Goal: Navigation & Orientation: Find specific page/section

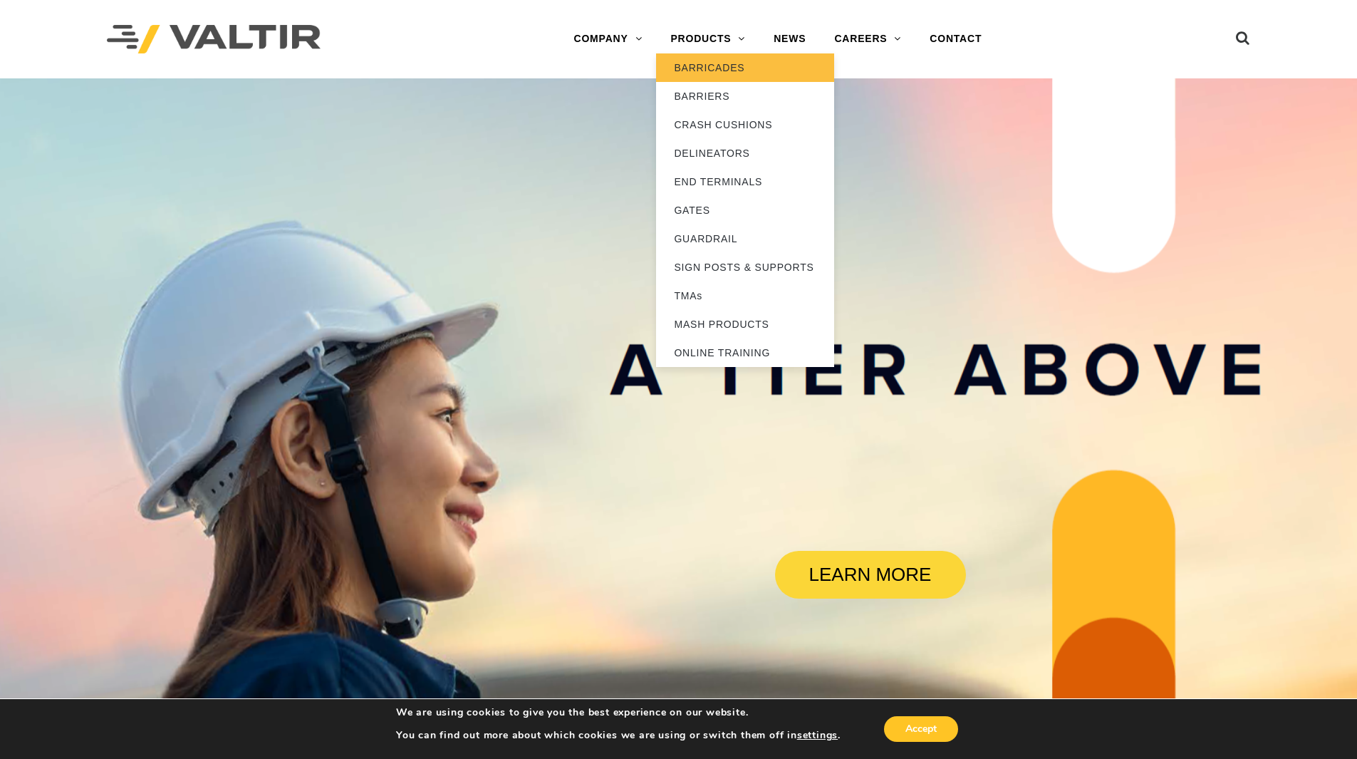
click at [707, 68] on link "BARRICADES" at bounding box center [745, 67] width 178 height 28
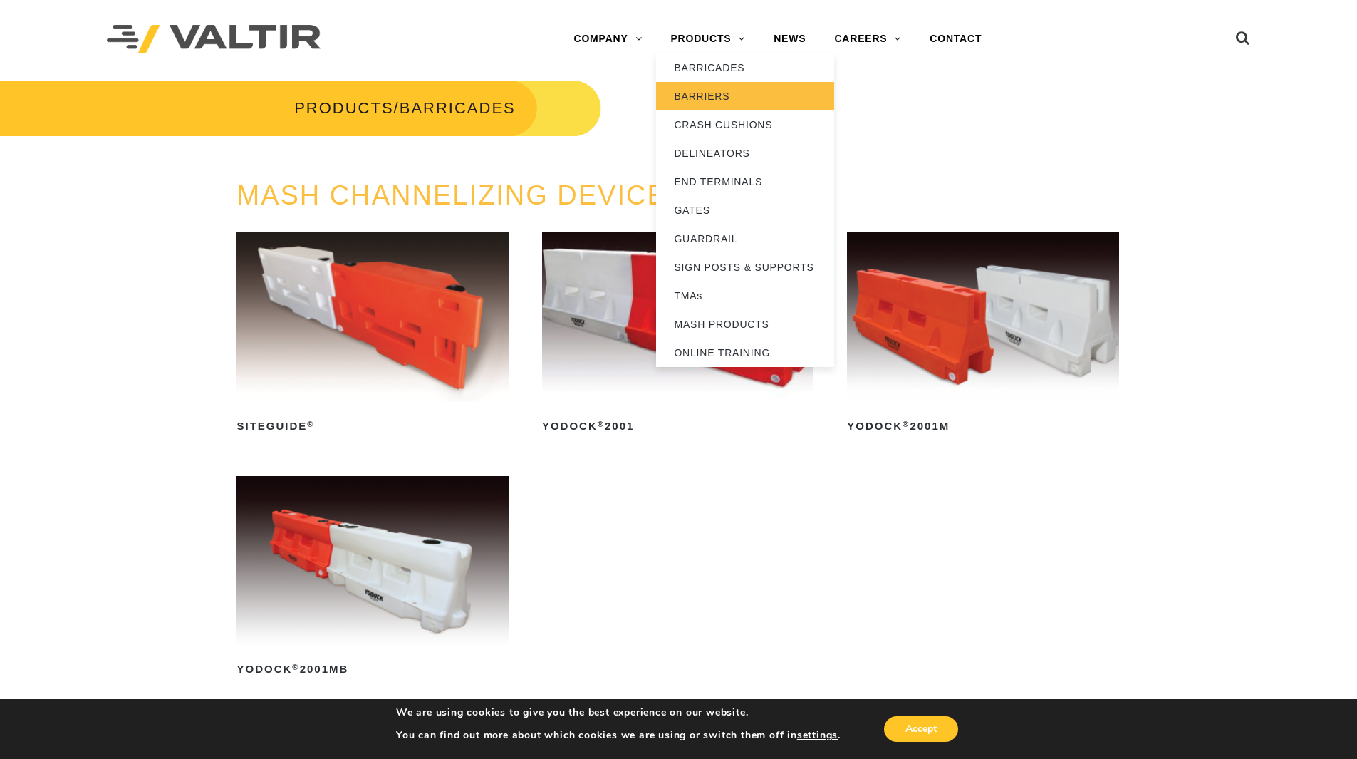
click at [708, 99] on link "BARRIERS" at bounding box center [745, 96] width 178 height 28
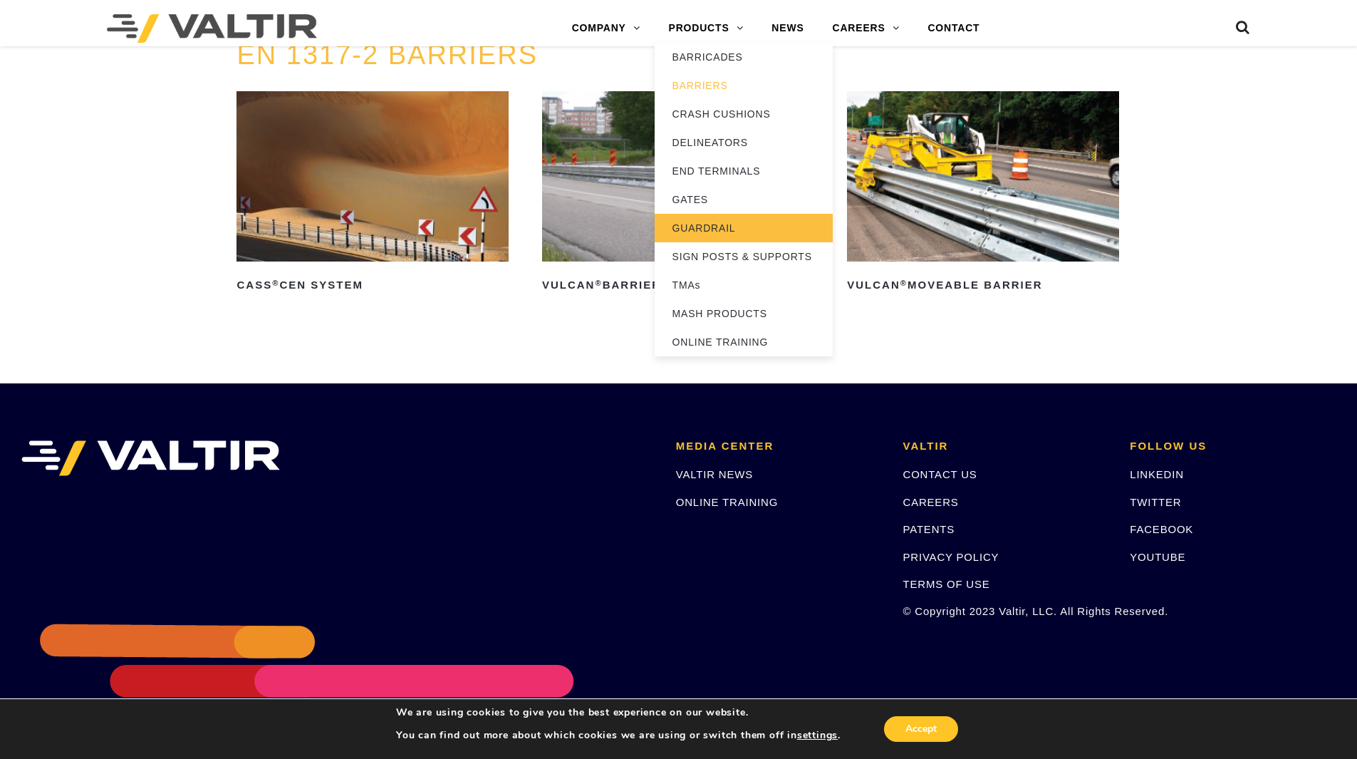
scroll to position [2834, 0]
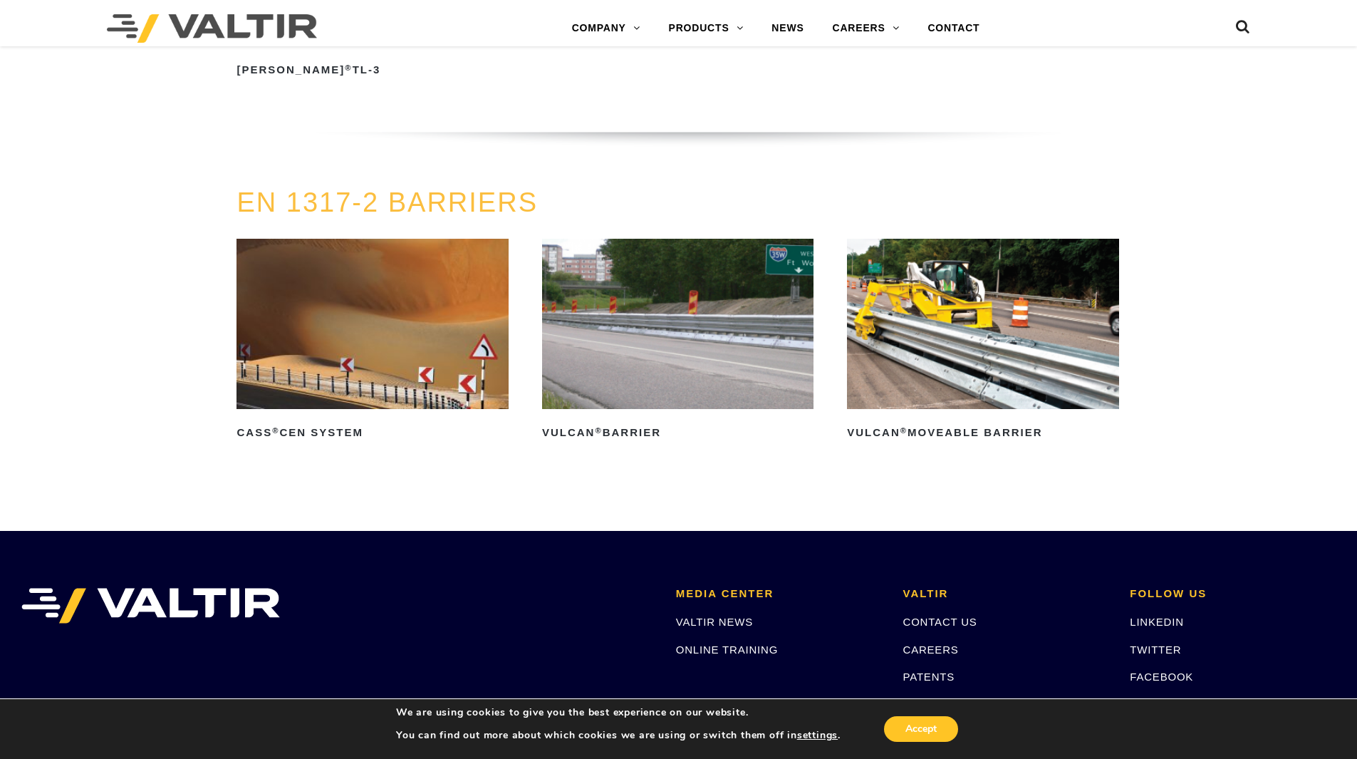
scroll to position [2688, 0]
